Goal: Task Accomplishment & Management: Use online tool/utility

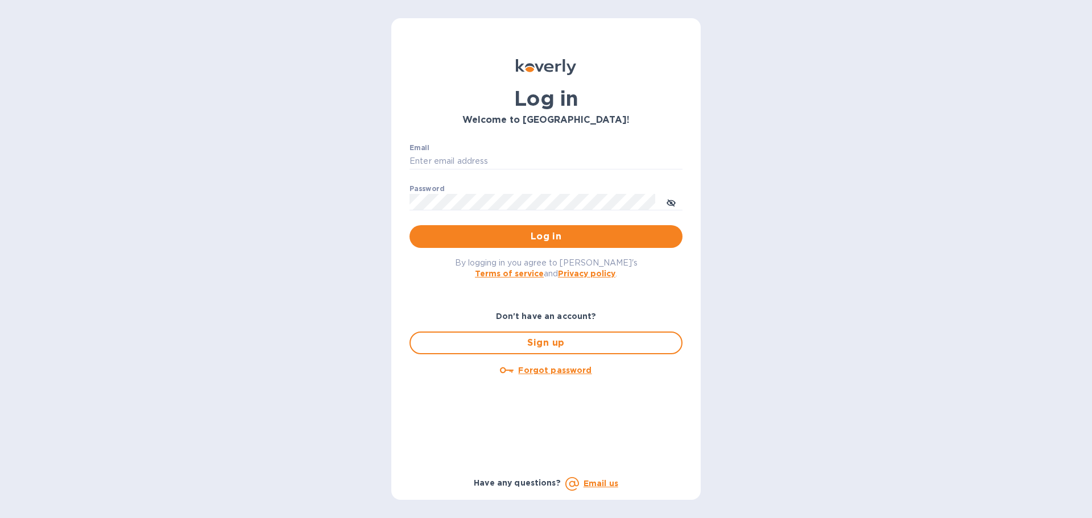
type input "[PERSON_NAME][EMAIL_ADDRESS][PERSON_NAME][DOMAIN_NAME]"
click at [522, 240] on span "Done" at bounding box center [546, 237] width 255 height 14
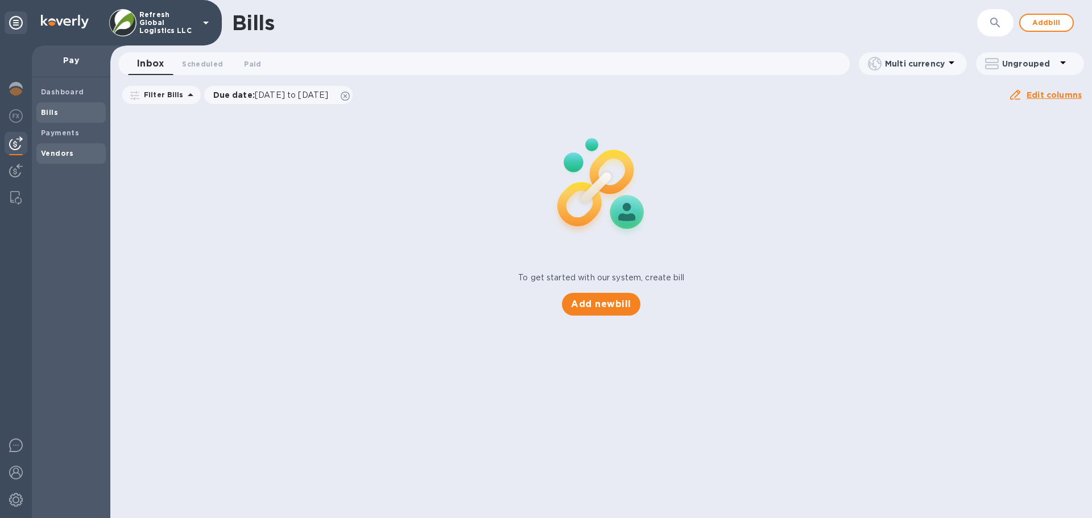
click at [67, 148] on span "Vendors" at bounding box center [57, 153] width 33 height 11
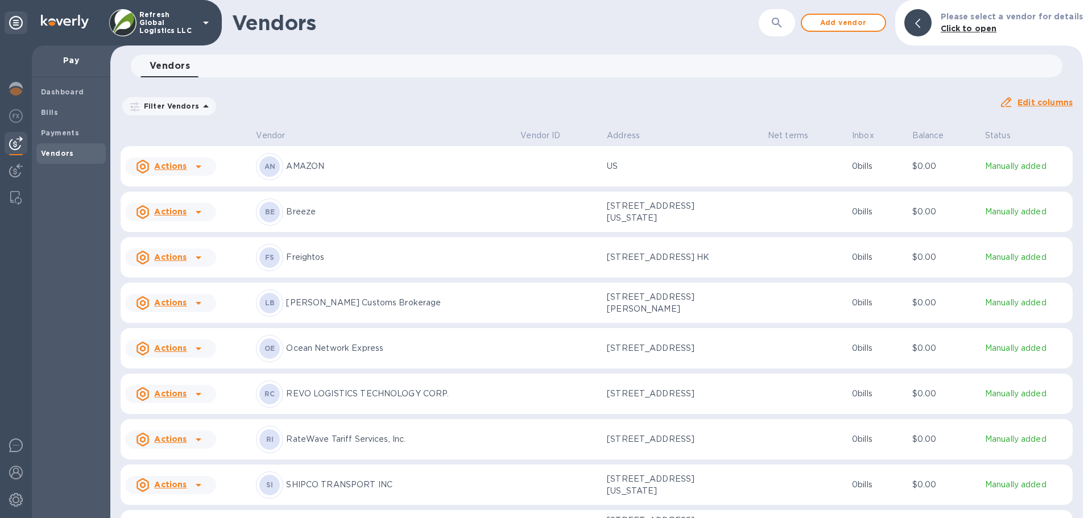
click at [344, 354] on p "Ocean Network Express" at bounding box center [398, 349] width 225 height 12
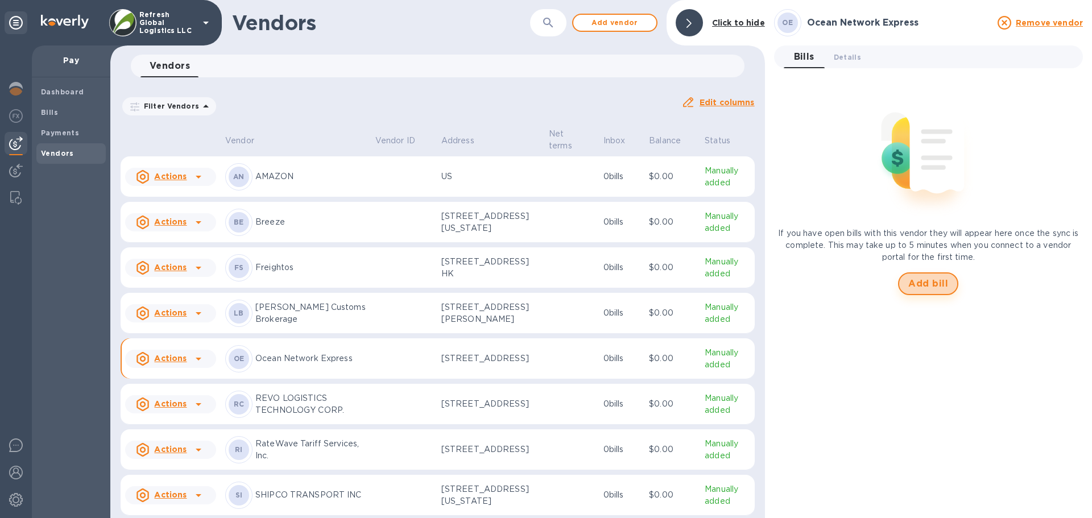
click at [928, 284] on span "Add bill" at bounding box center [929, 284] width 40 height 14
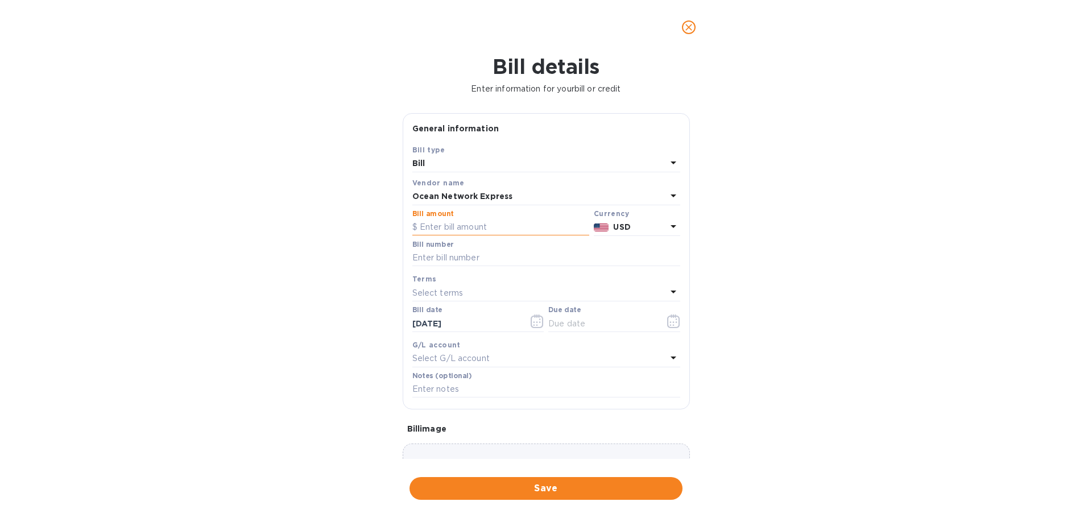
click at [447, 226] on input "text" at bounding box center [501, 227] width 177 height 17
type input "94.61"
click at [424, 256] on input "text" at bounding box center [547, 258] width 268 height 17
paste input "SGNFS3071600"
type input "SGNFS3071600"
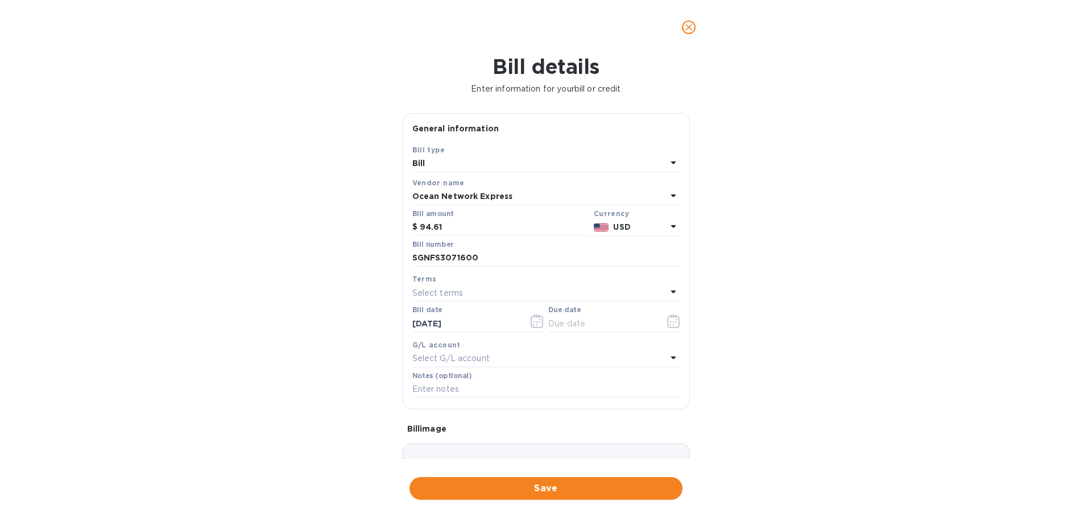
click at [430, 288] on p "Select terms" at bounding box center [438, 293] width 51 height 12
click at [436, 442] on p "CIA" at bounding box center [542, 442] width 241 height 12
type input "09/22/2025"
click at [440, 358] on p "Select G/L account" at bounding box center [451, 359] width 77 height 12
click at [351, 357] on div "Bill details Enter information for your bill or credit General information Save…" at bounding box center [546, 287] width 1092 height 464
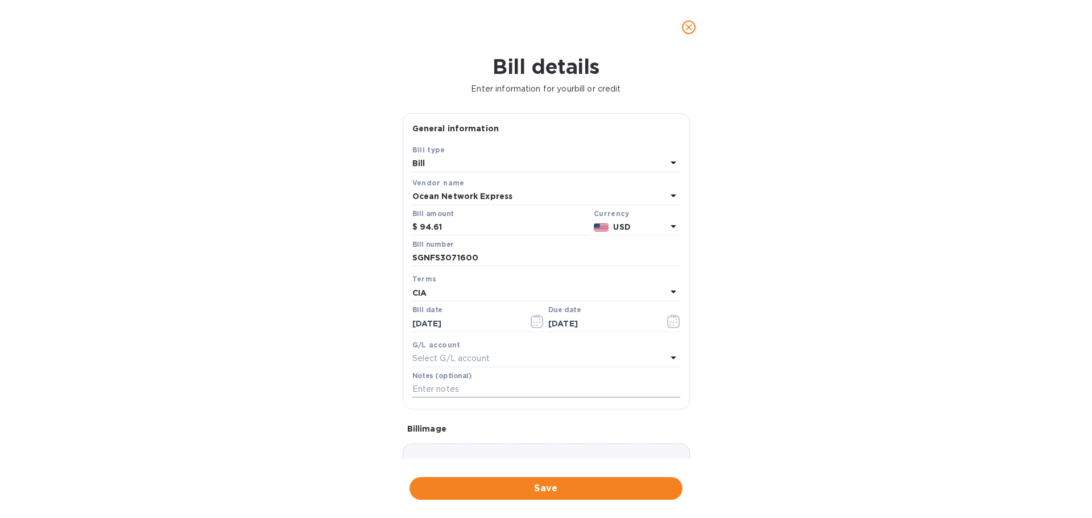
click at [440, 391] on input "text" at bounding box center [547, 389] width 268 height 17
click at [487, 389] on input "BL# ONEYSGNFR4580400" at bounding box center [547, 389] width 268 height 17
paste input "S30716"
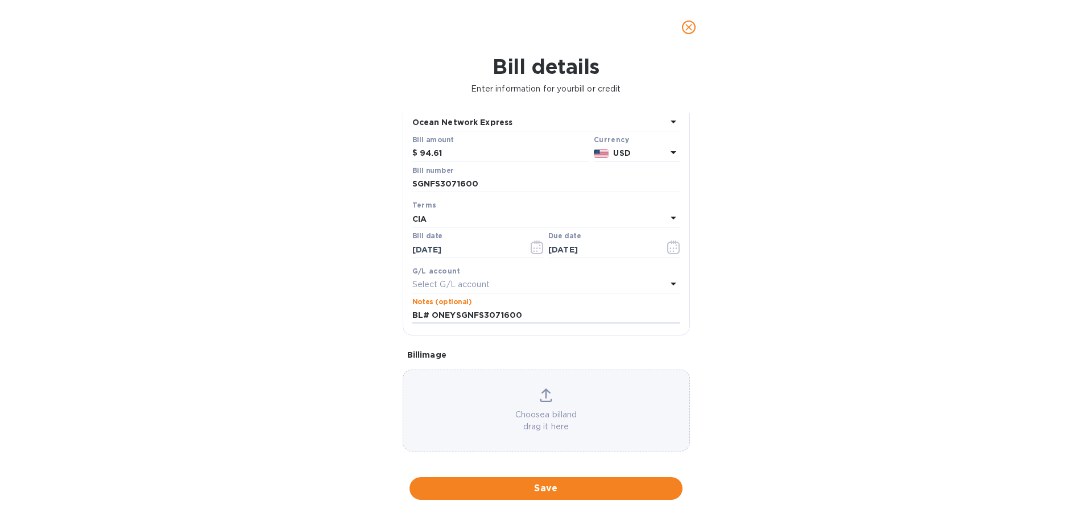
scroll to position [80, 0]
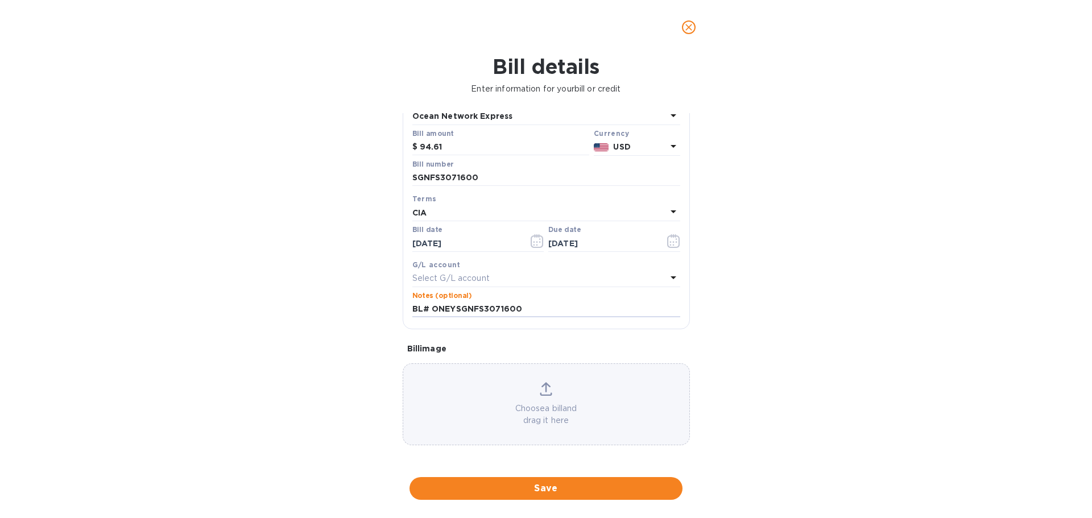
type input "BL# ONEYSGNFS3071600"
click at [556, 485] on span "Save" at bounding box center [546, 489] width 255 height 14
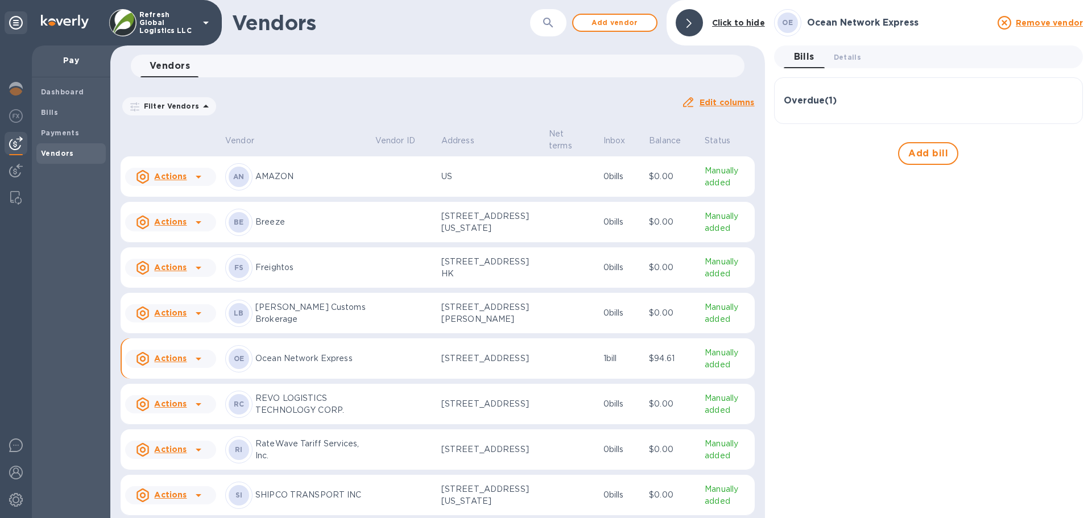
click at [871, 101] on div "Overdue ( 1 )" at bounding box center [929, 101] width 290 height 11
click at [71, 105] on div "Bills" at bounding box center [70, 112] width 69 height 20
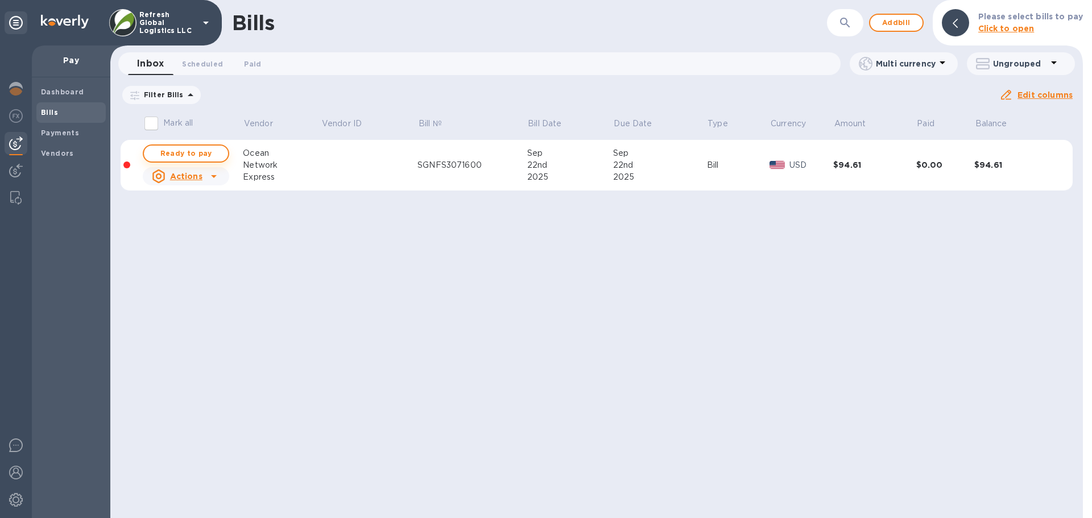
click at [208, 152] on span "Ready to pay" at bounding box center [186, 154] width 66 height 14
checkbox input "true"
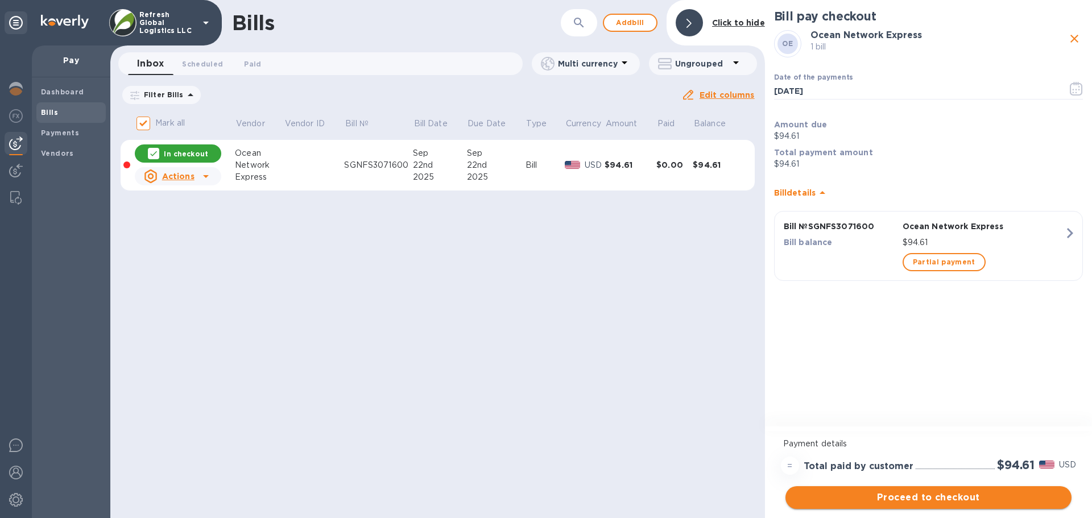
click at [927, 502] on span "Proceed to checkout" at bounding box center [929, 498] width 268 height 14
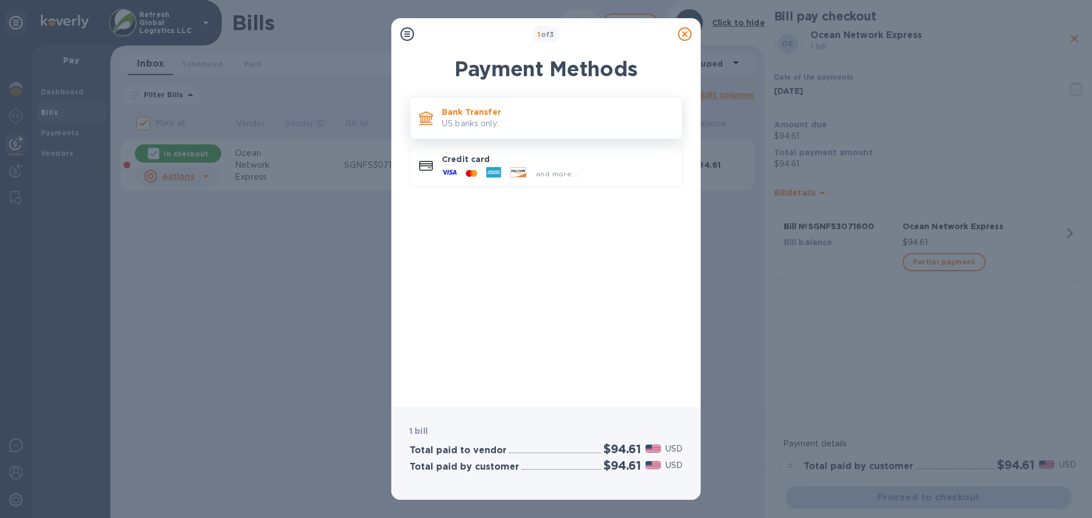
click at [547, 112] on p "Bank Transfer" at bounding box center [557, 111] width 231 height 11
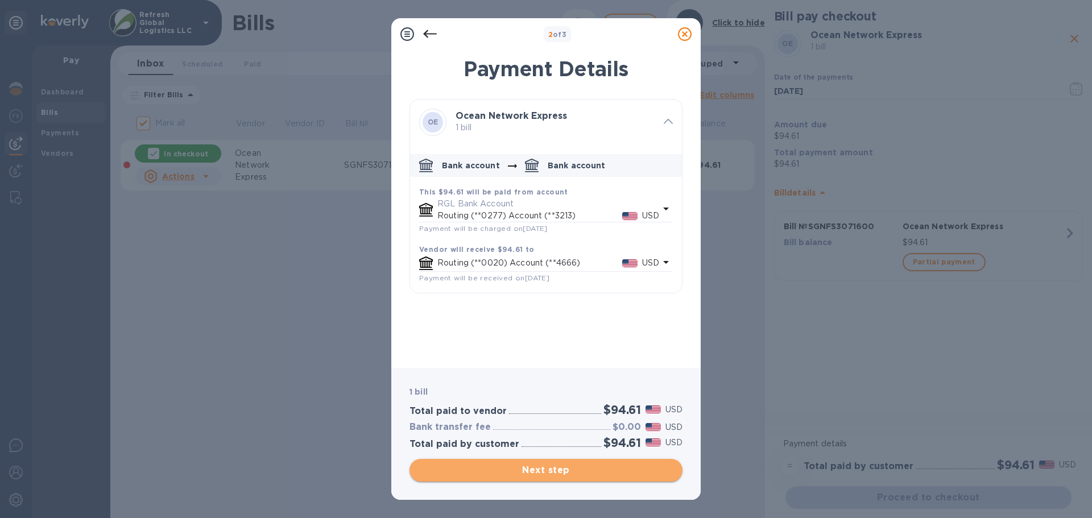
click at [531, 471] on span "Next step" at bounding box center [546, 471] width 255 height 14
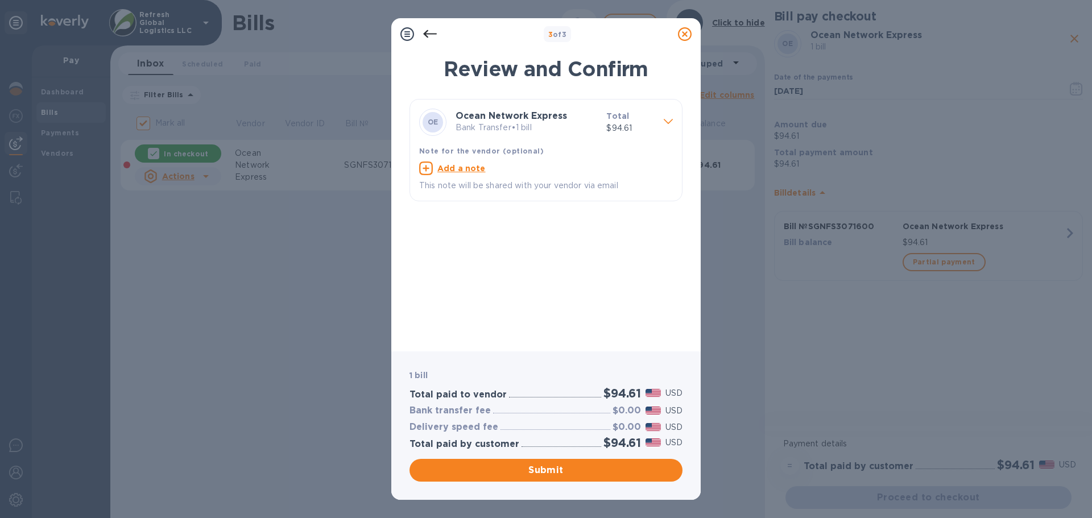
click at [460, 166] on u "Add a note" at bounding box center [462, 168] width 48 height 9
click at [431, 167] on textarea at bounding box center [537, 170] width 236 height 10
paste textarea "ONEYSGNFS3071600"
type textarea "ONEYSGNFS3071600"
click at [544, 470] on span "Submit" at bounding box center [546, 471] width 255 height 14
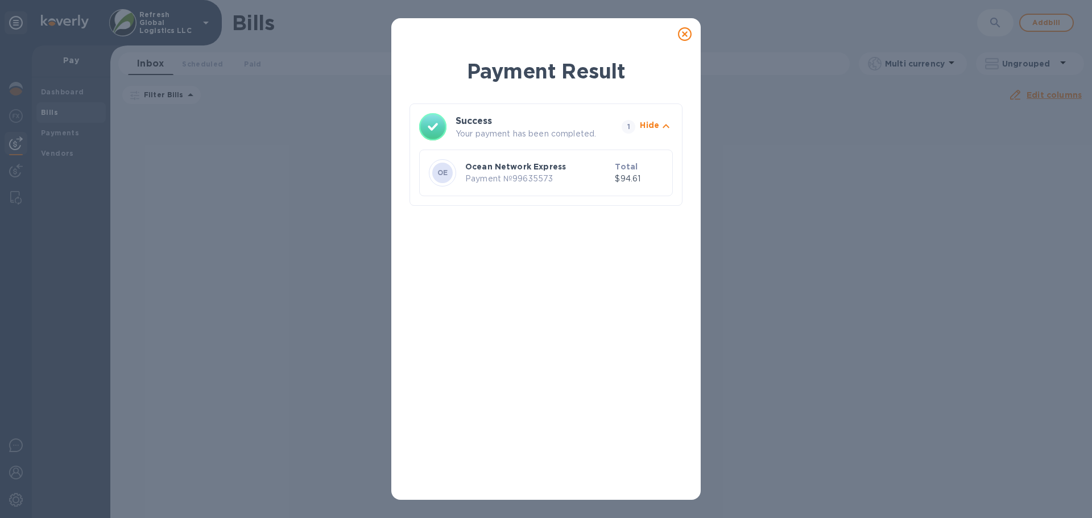
click at [688, 34] on icon at bounding box center [685, 34] width 14 height 14
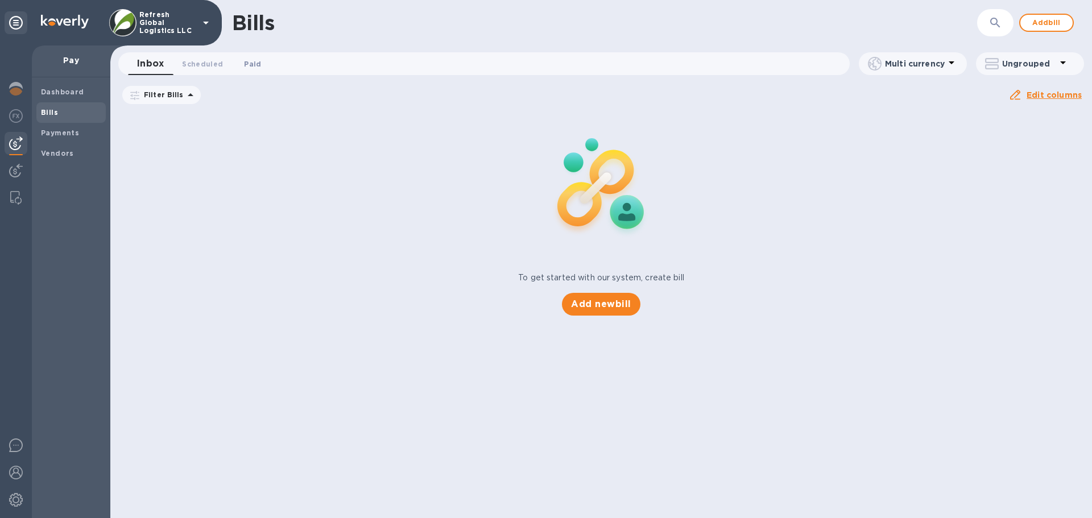
click at [247, 57] on button "Paid 0" at bounding box center [252, 63] width 41 height 23
click at [204, 65] on span "Scheduled 0" at bounding box center [202, 64] width 41 height 12
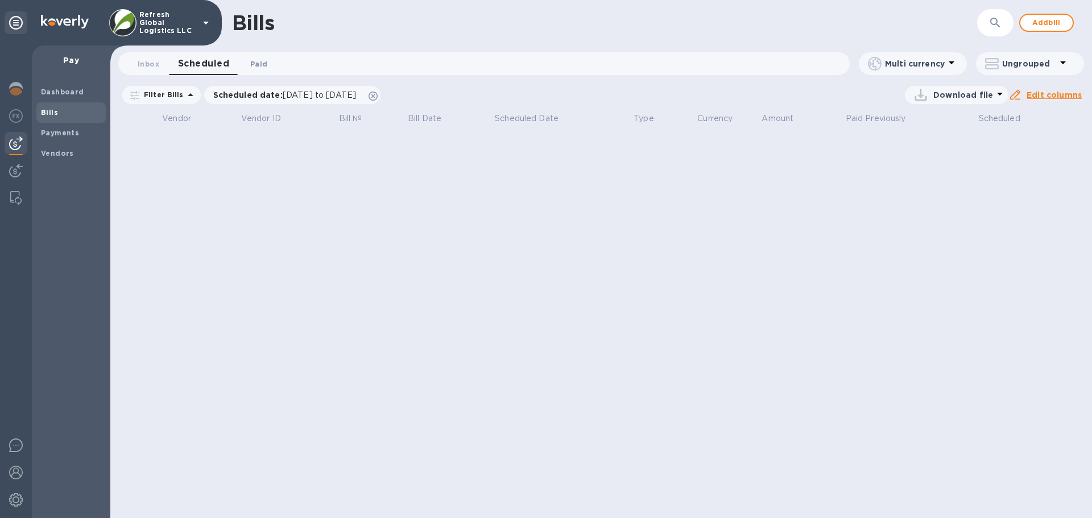
click at [254, 63] on span "Paid 0" at bounding box center [258, 64] width 17 height 12
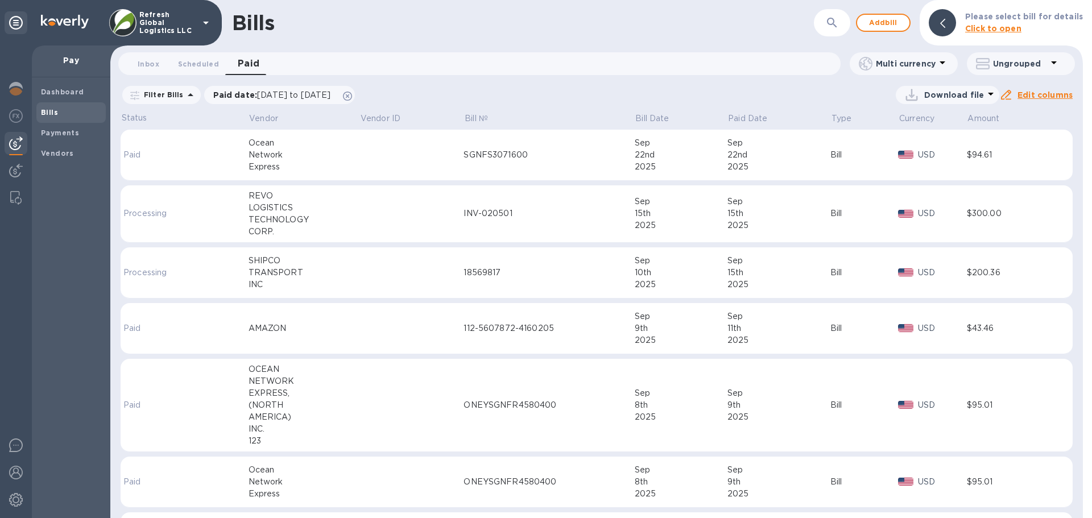
click at [752, 154] on div "22nd" at bounding box center [779, 155] width 103 height 12
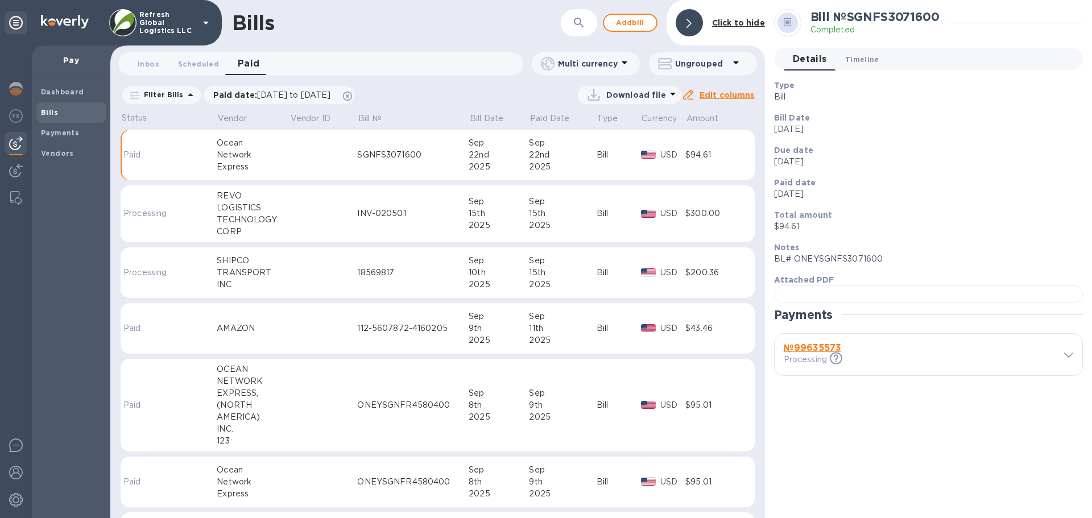
click at [861, 59] on span "Timeline 0" at bounding box center [863, 59] width 34 height 12
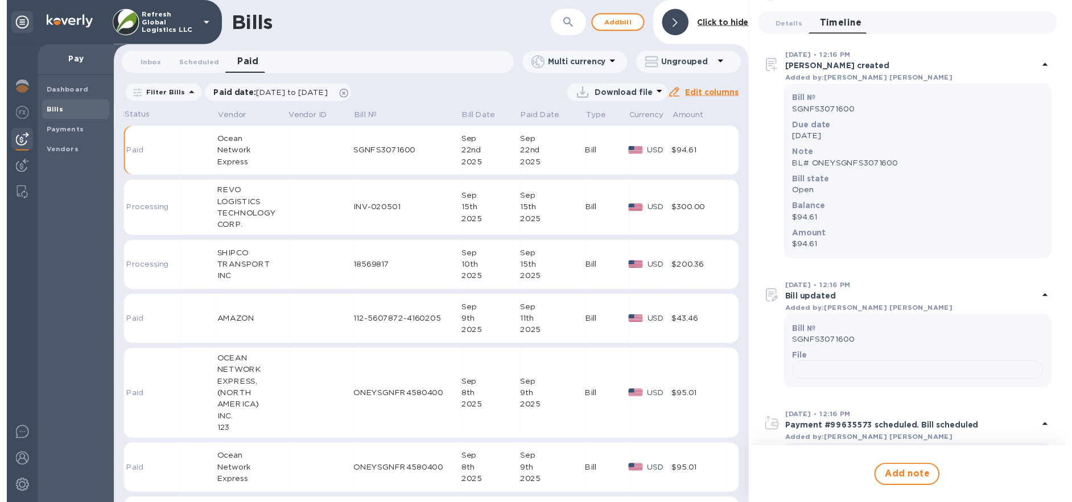
scroll to position [512, 0]
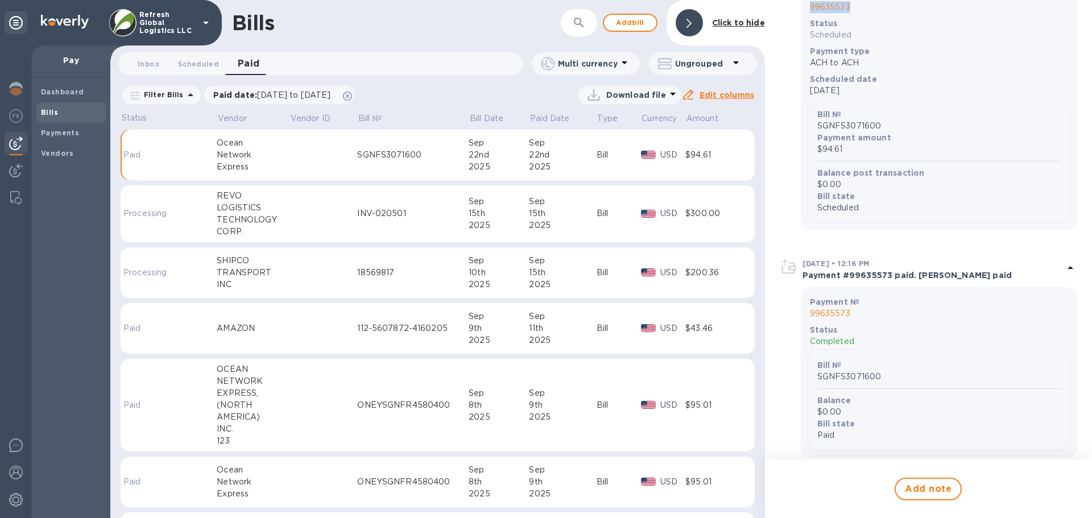
drag, startPoint x: 806, startPoint y: 317, endPoint x: 848, endPoint y: 317, distance: 42.1
click at [848, 230] on div "Payment № 99635573 Status Scheduled Payment type ACH to ACH Scheduled date Sep …" at bounding box center [939, 106] width 277 height 250
copy p "99635573"
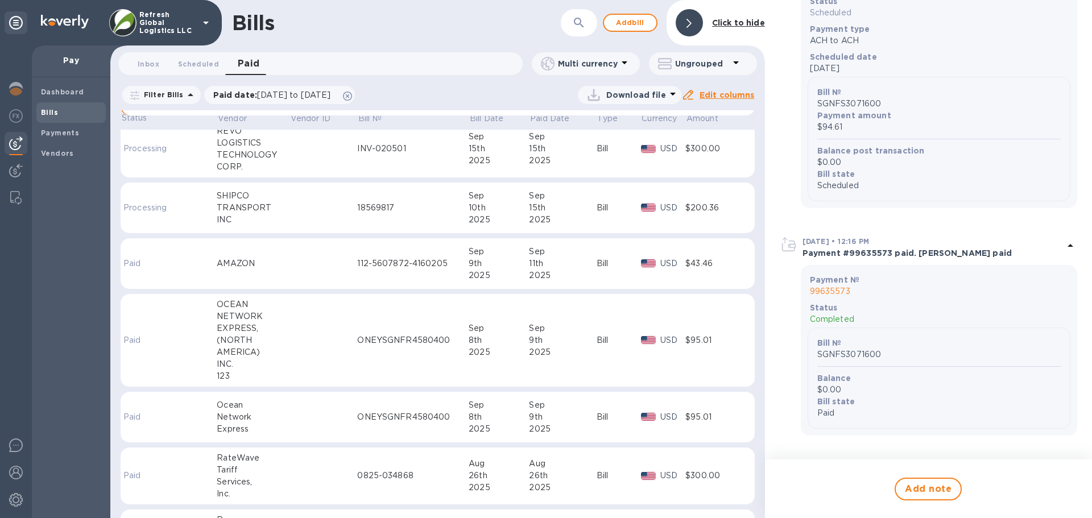
scroll to position [0, 0]
